Goal: Task Accomplishment & Management: Use online tool/utility

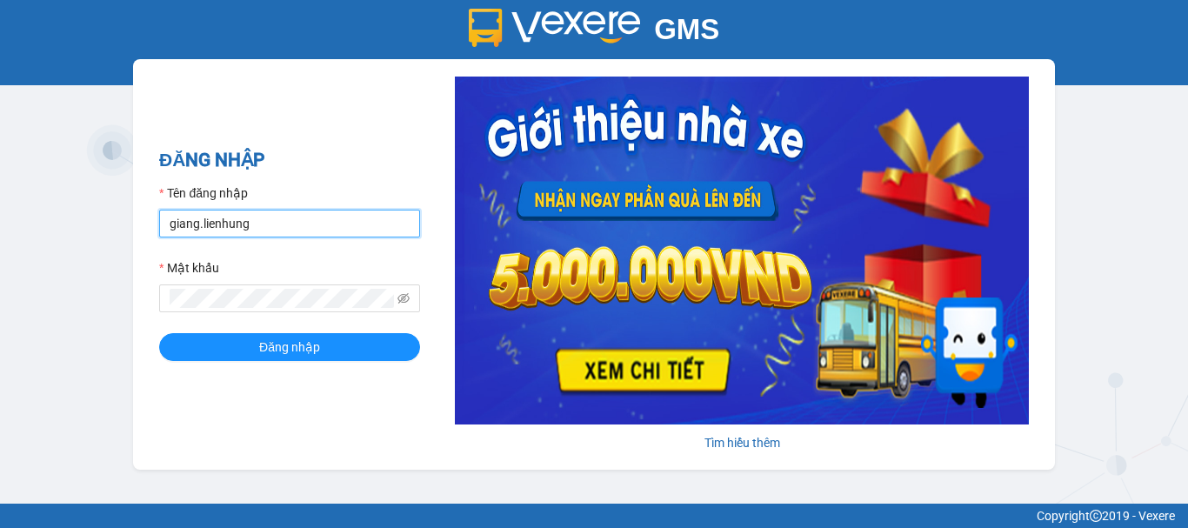
click at [223, 214] on input "giang.lienhung" at bounding box center [289, 224] width 261 height 28
type input "thi.lienhung"
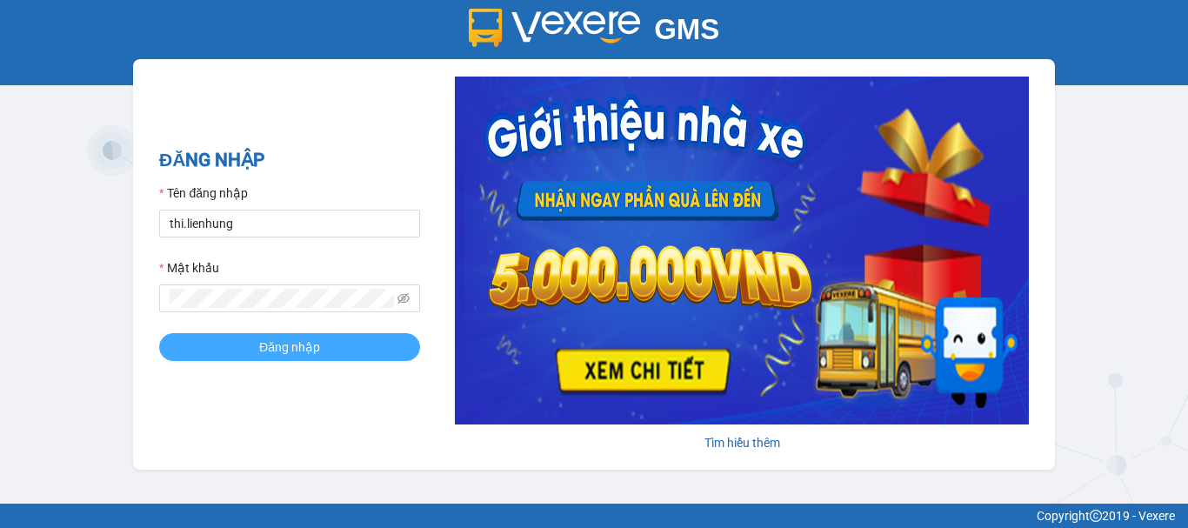
click at [290, 346] on span "Đăng nhập" at bounding box center [289, 346] width 61 height 19
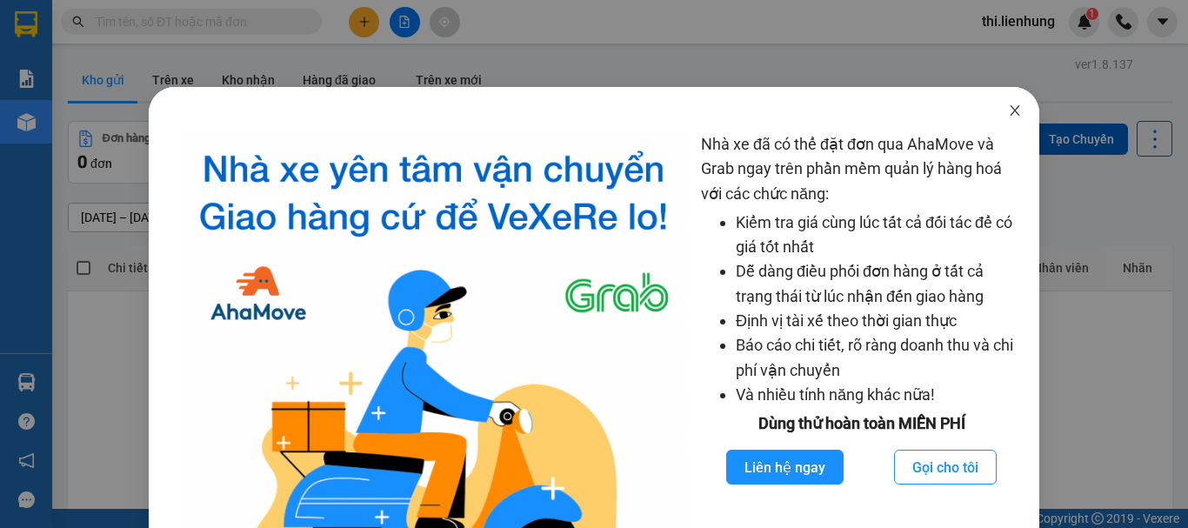
click at [992, 106] on span "Close" at bounding box center [1014, 111] width 49 height 49
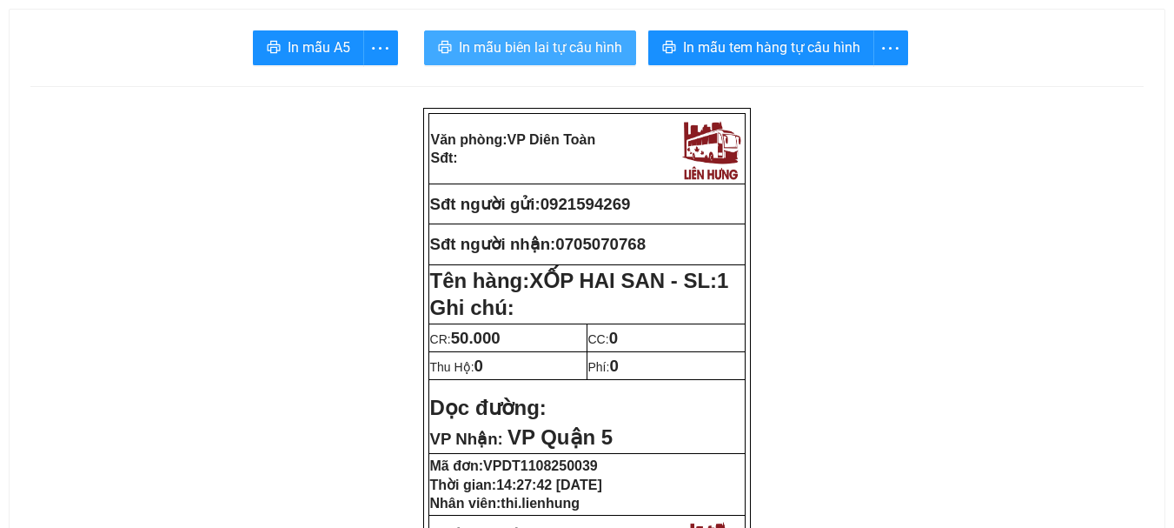
click at [603, 50] on span "In mẫu biên lai tự cấu hình" at bounding box center [540, 48] width 163 height 22
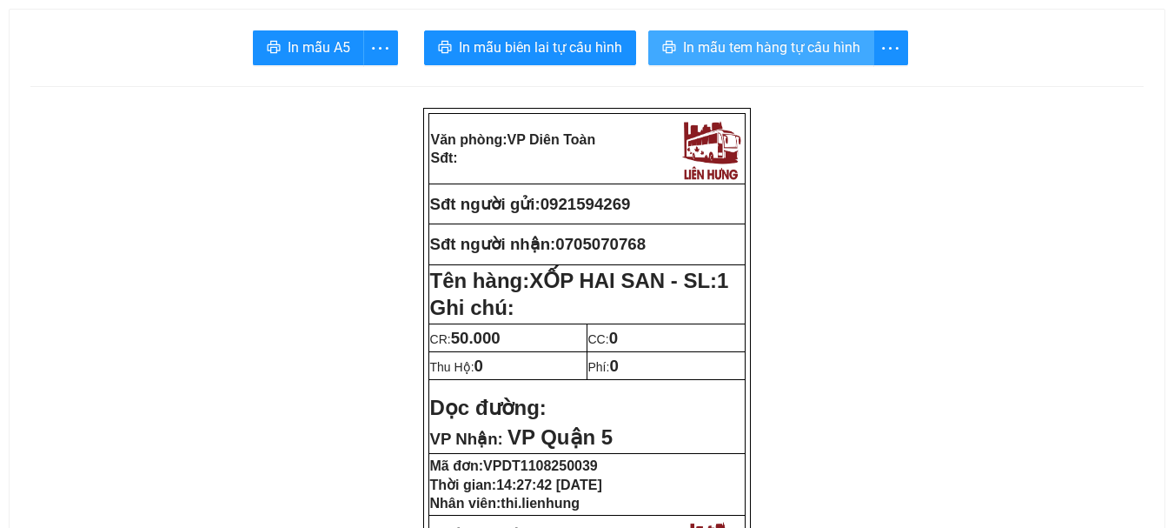
click at [716, 51] on span "In mẫu tem hàng tự cấu hình" at bounding box center [771, 48] width 177 height 22
